Goal: Find specific page/section: Find specific page/section

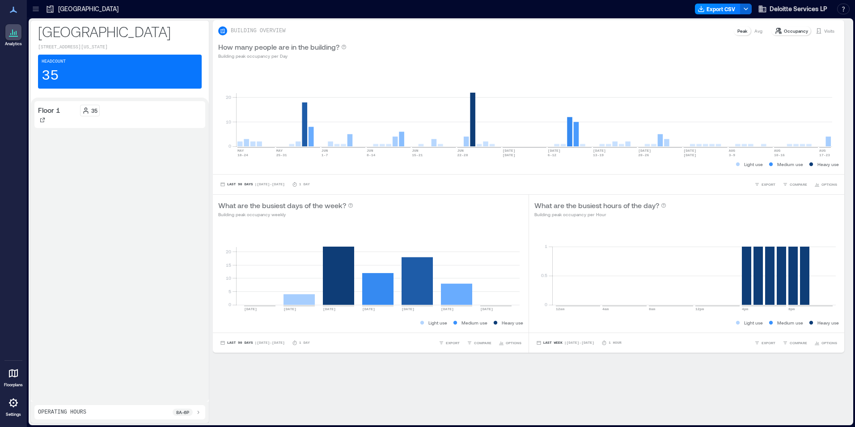
click at [12, 402] on icon at bounding box center [13, 402] width 11 height 11
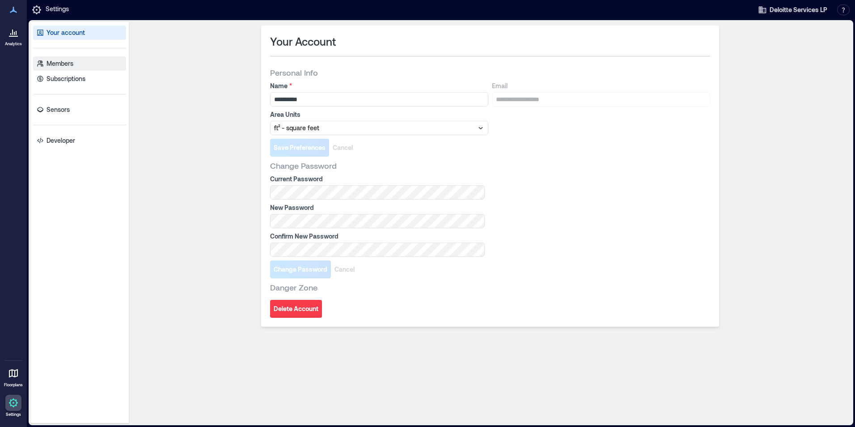
click at [61, 63] on p "Members" at bounding box center [60, 63] width 27 height 9
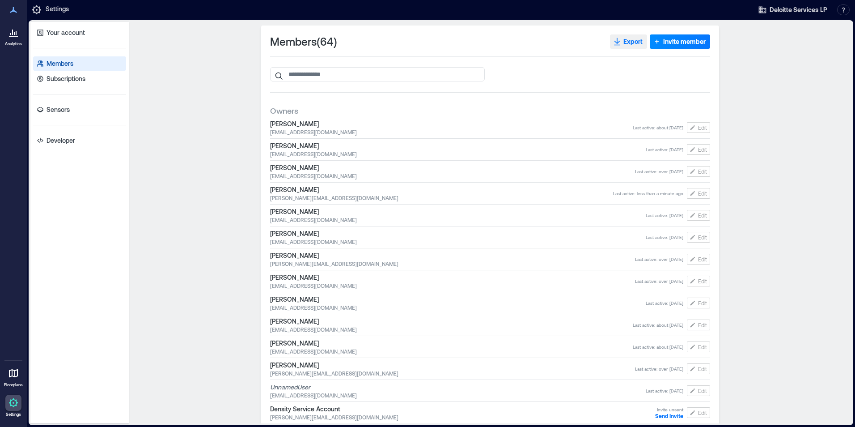
click at [626, 42] on span "Export" at bounding box center [632, 41] width 19 height 9
